Goal: Check status: Check status

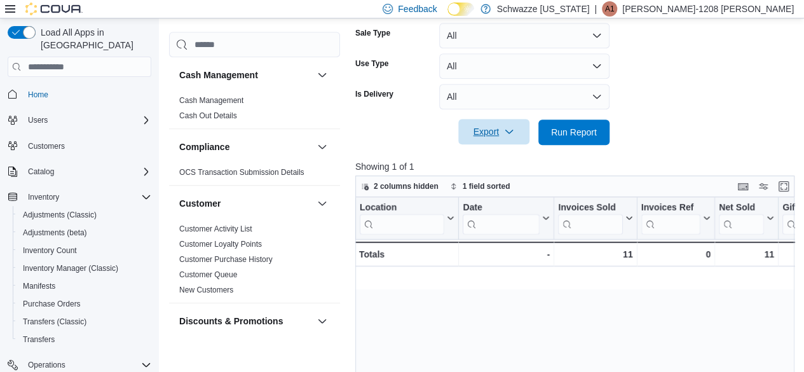
scroll to position [0, 1374]
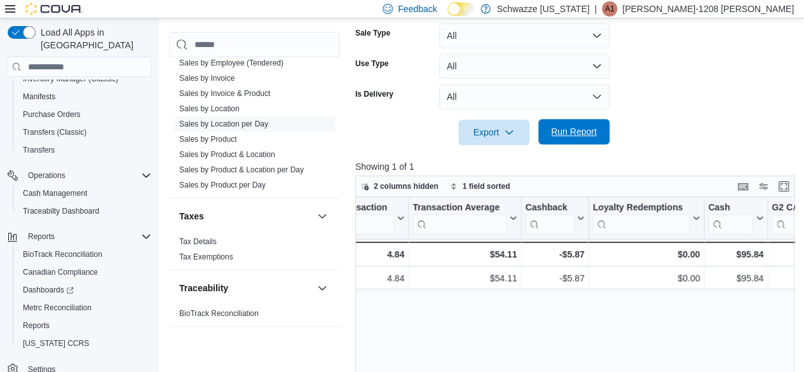
click at [572, 131] on span "Run Report" at bounding box center [574, 131] width 46 height 13
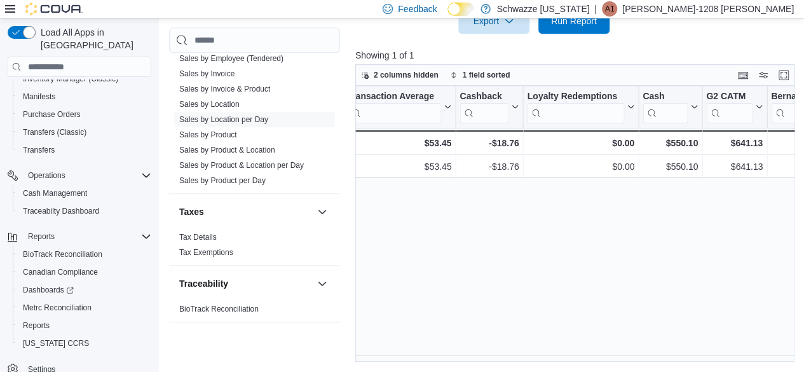
scroll to position [0, 1437]
click at [225, 101] on link "Sales by Location" at bounding box center [209, 104] width 60 height 9
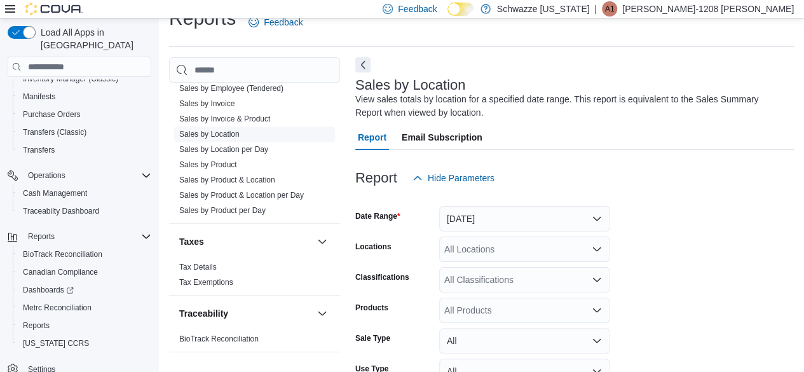
scroll to position [43, 0]
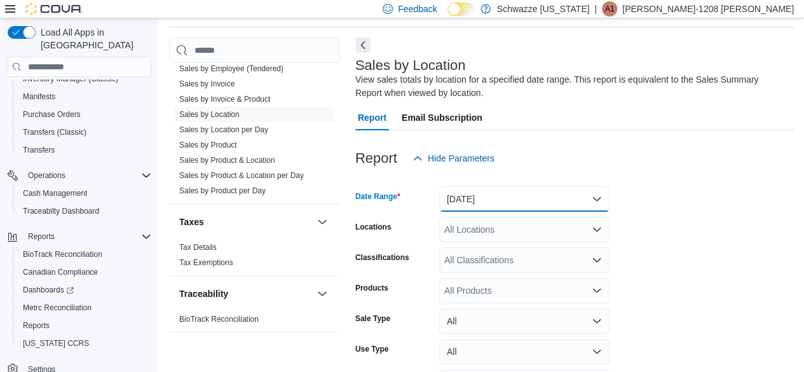
click at [571, 196] on button "[DATE]" at bounding box center [524, 198] width 170 height 25
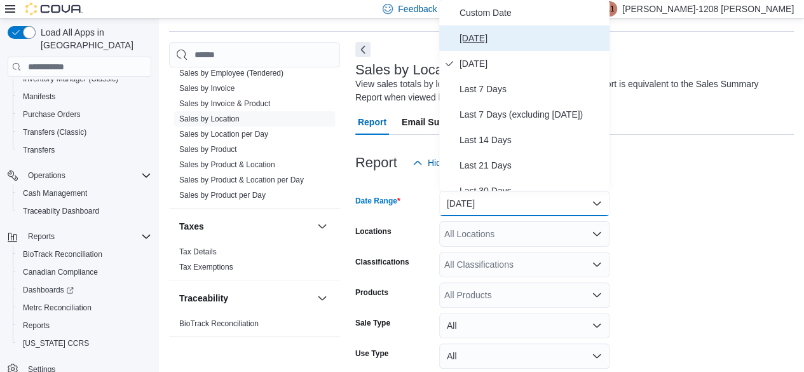
click at [482, 43] on span "[DATE]" at bounding box center [532, 38] width 145 height 15
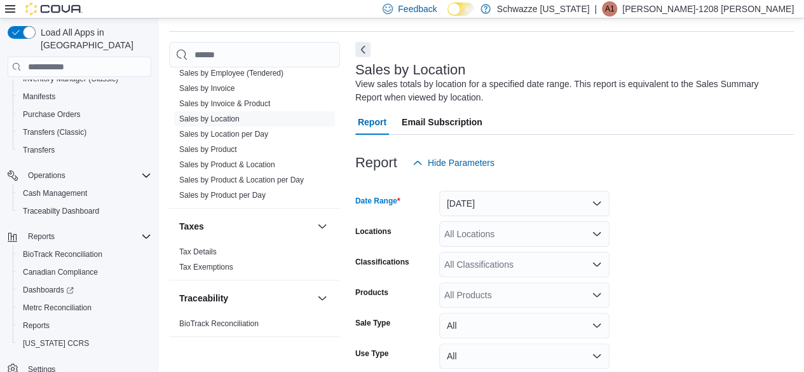
click at [498, 229] on div "All Locations" at bounding box center [524, 233] width 170 height 25
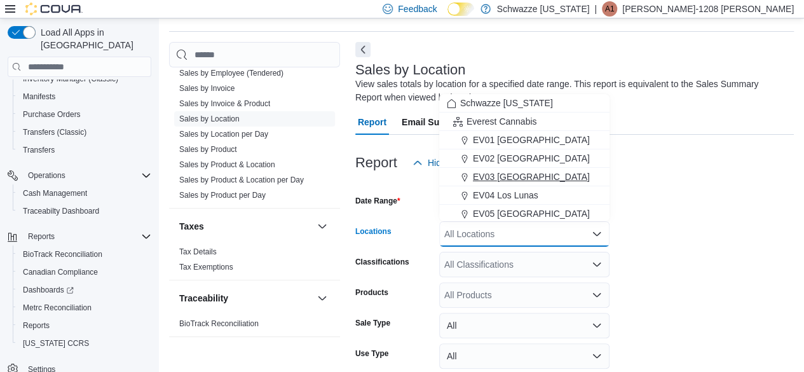
click at [528, 177] on span "EV03 [GEOGRAPHIC_DATA]" at bounding box center [531, 176] width 117 height 13
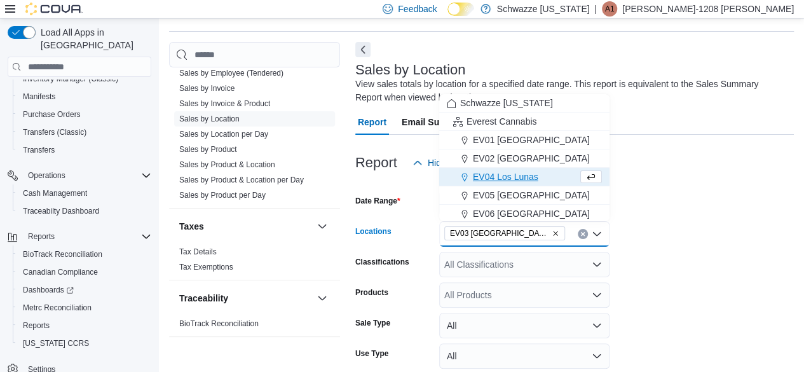
click at [721, 219] on form "Date Range [DATE] Locations [GEOGRAPHIC_DATA] [GEOGRAPHIC_DATA] box. Selected. …" at bounding box center [574, 304] width 439 height 259
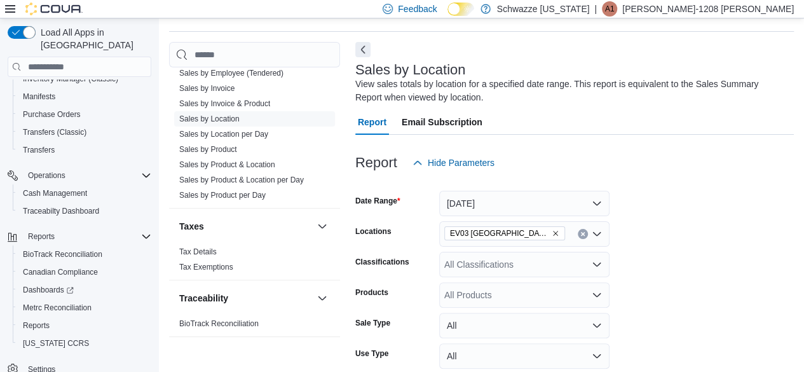
scroll to position [126, 0]
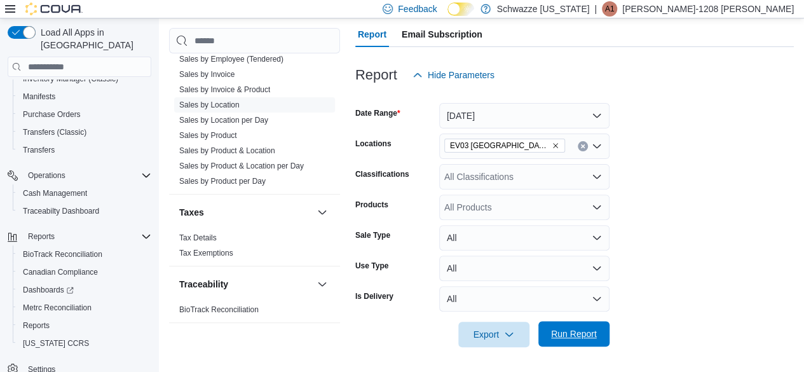
click at [582, 336] on span "Run Report" at bounding box center [574, 333] width 46 height 13
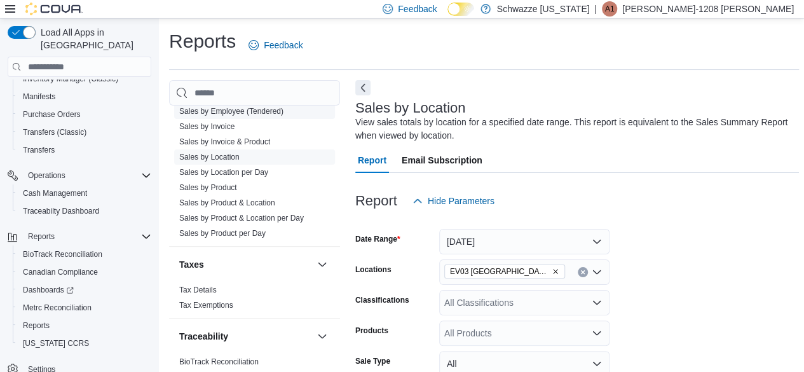
click at [223, 107] on link "Sales by Employee (Tendered)" at bounding box center [231, 111] width 104 height 9
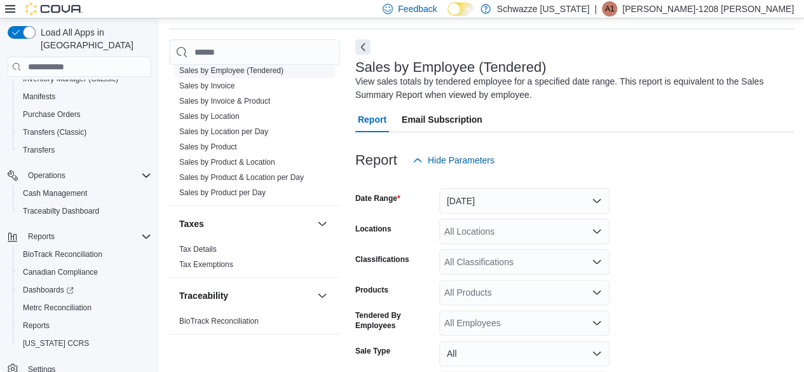
scroll to position [43, 0]
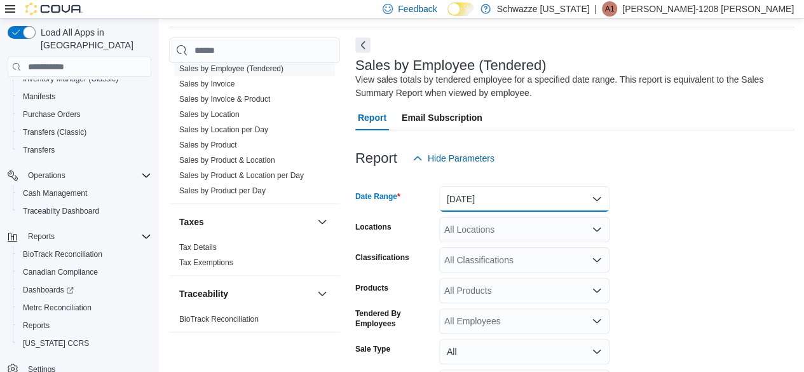
click at [486, 197] on button "[DATE]" at bounding box center [524, 198] width 170 height 25
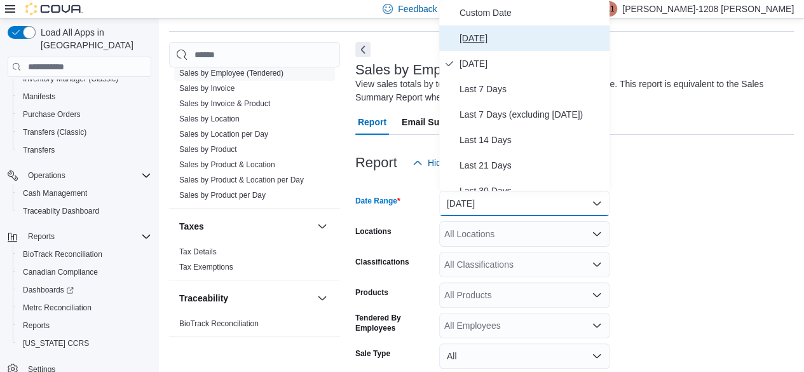
click at [469, 39] on span "[DATE]" at bounding box center [532, 38] width 145 height 15
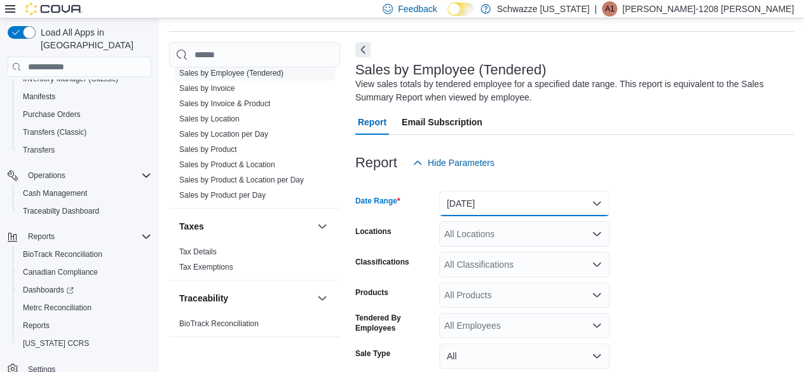
scroll to position [156, 0]
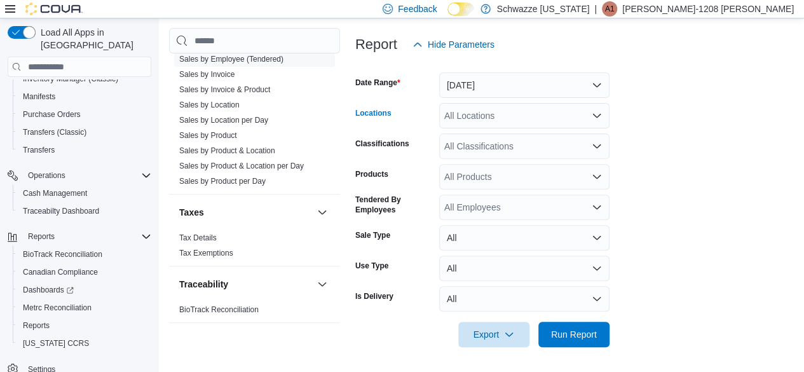
click at [571, 104] on div "All Locations" at bounding box center [524, 115] width 170 height 25
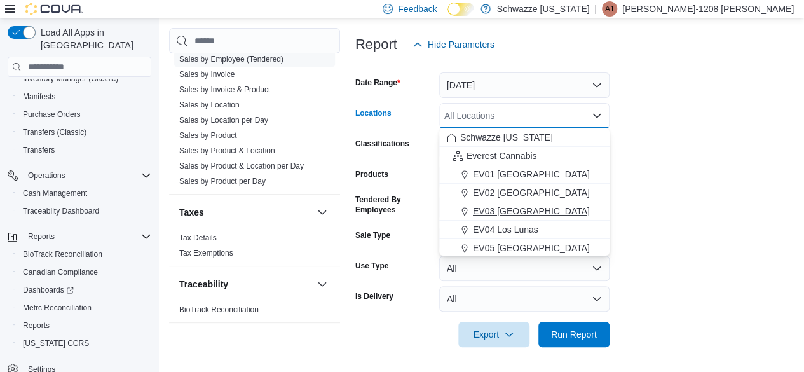
click at [524, 207] on span "EV03 [GEOGRAPHIC_DATA]" at bounding box center [531, 211] width 117 height 13
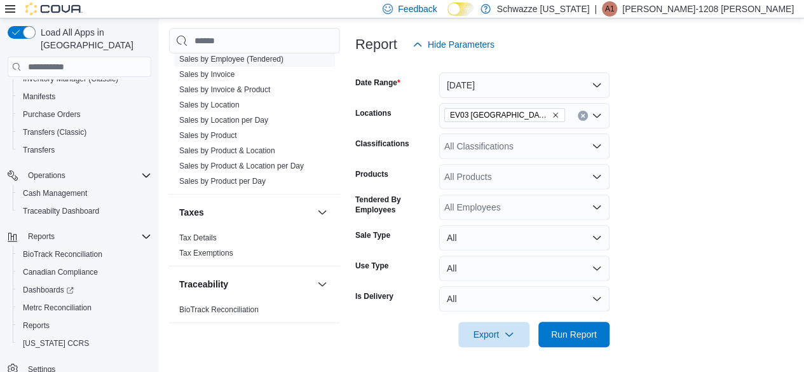
click at [651, 194] on form "Date Range [DATE] Locations EV03 West Central Classifications All Classificatio…" at bounding box center [574, 202] width 439 height 290
click at [587, 330] on span "Run Report" at bounding box center [574, 333] width 46 height 13
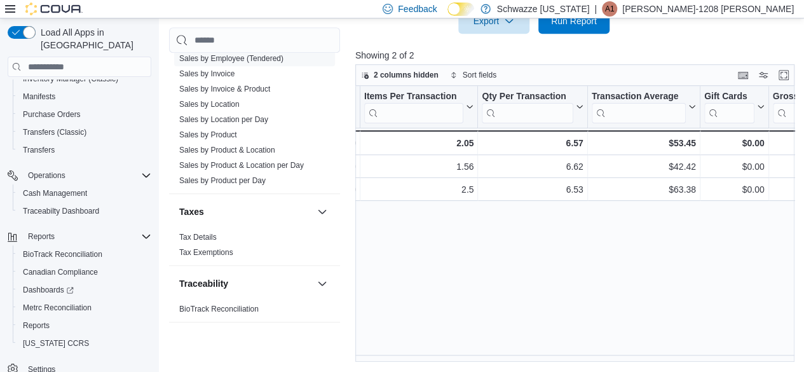
scroll to position [0, 332]
click at [562, 33] on span "Run Report" at bounding box center [574, 20] width 56 height 25
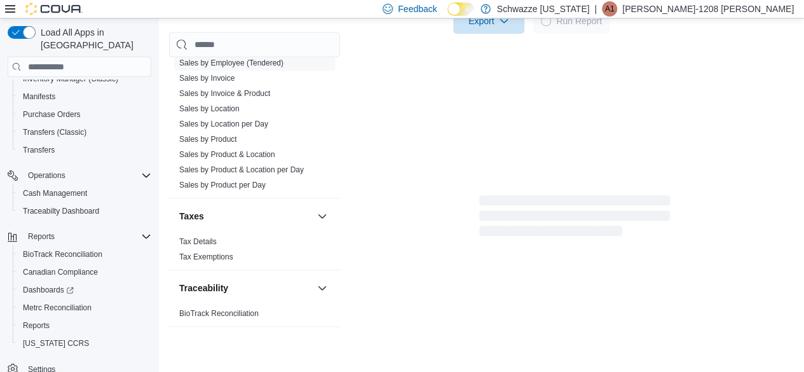
click at [570, 31] on span "Run Report" at bounding box center [571, 20] width 61 height 25
